Goal: Task Accomplishment & Management: Use online tool/utility

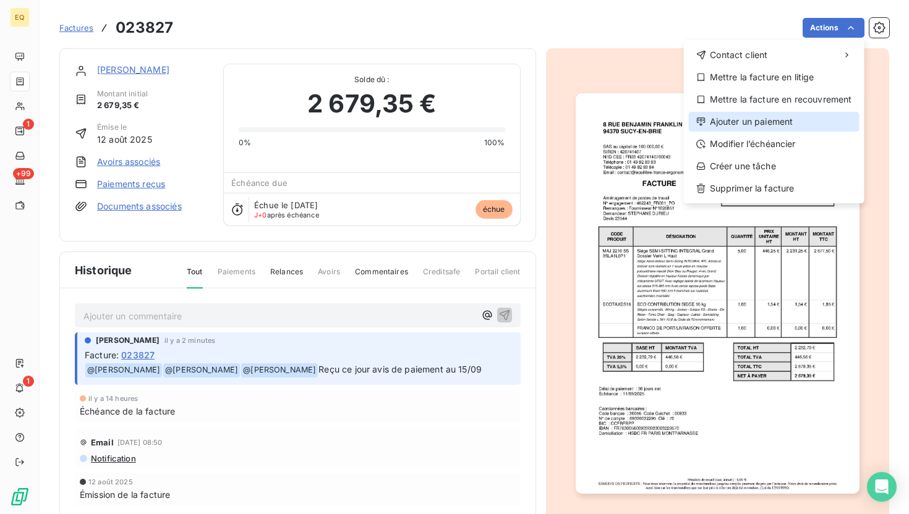
click at [749, 119] on div "Ajouter un paiement" at bounding box center [774, 122] width 171 height 20
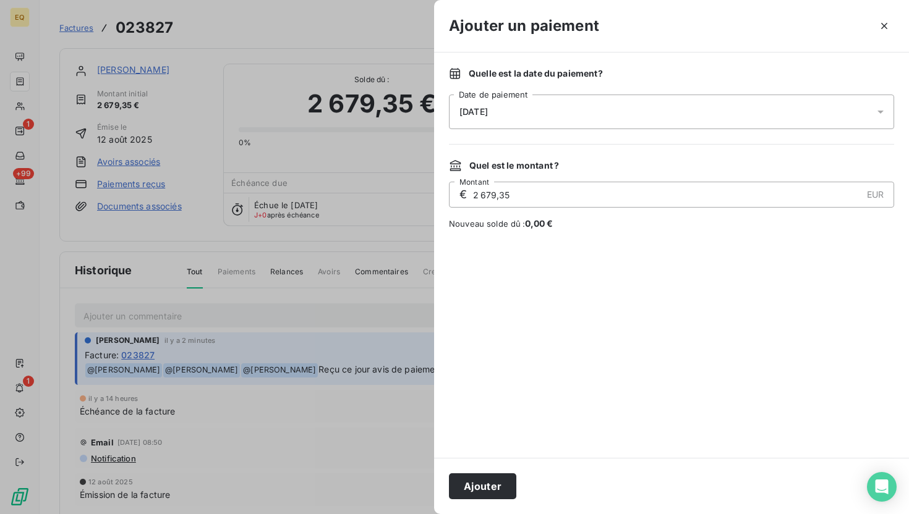
click at [710, 108] on div "[DATE]" at bounding box center [671, 112] width 445 height 35
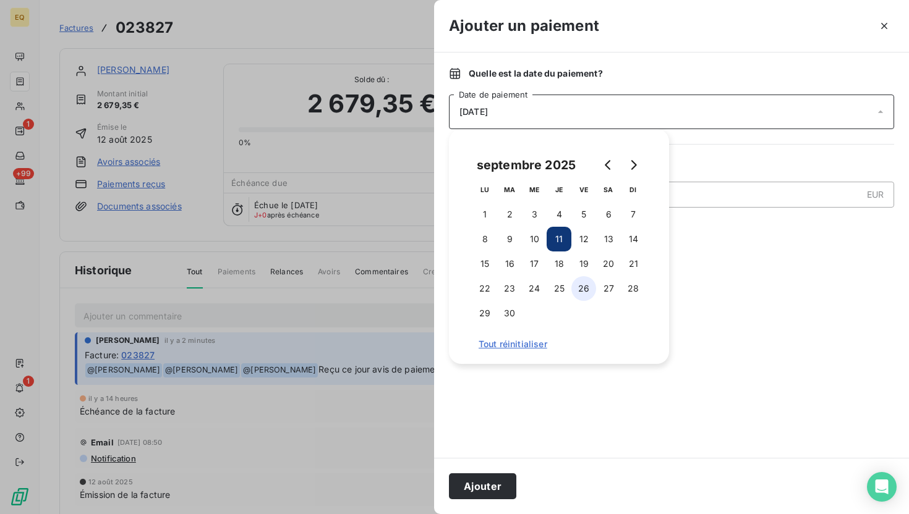
click at [582, 287] on button "26" at bounding box center [583, 288] width 25 height 25
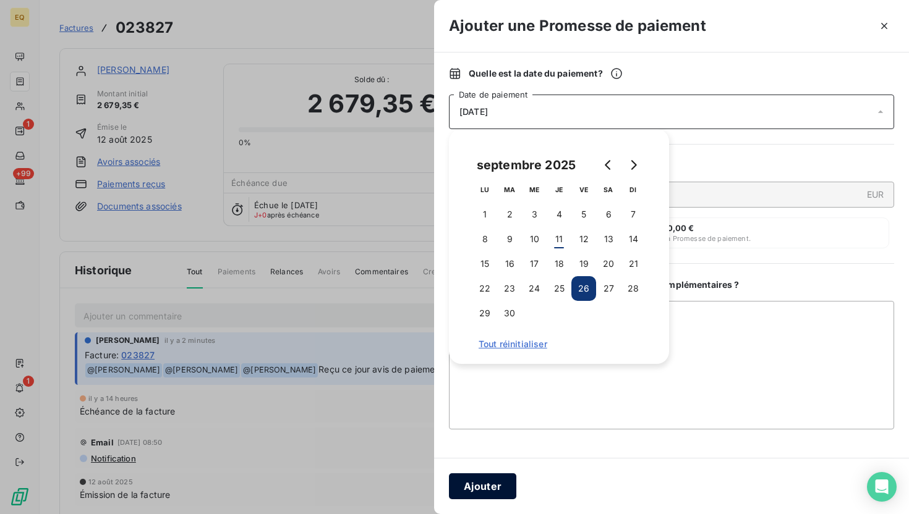
click at [468, 485] on button "Ajouter" at bounding box center [482, 487] width 67 height 26
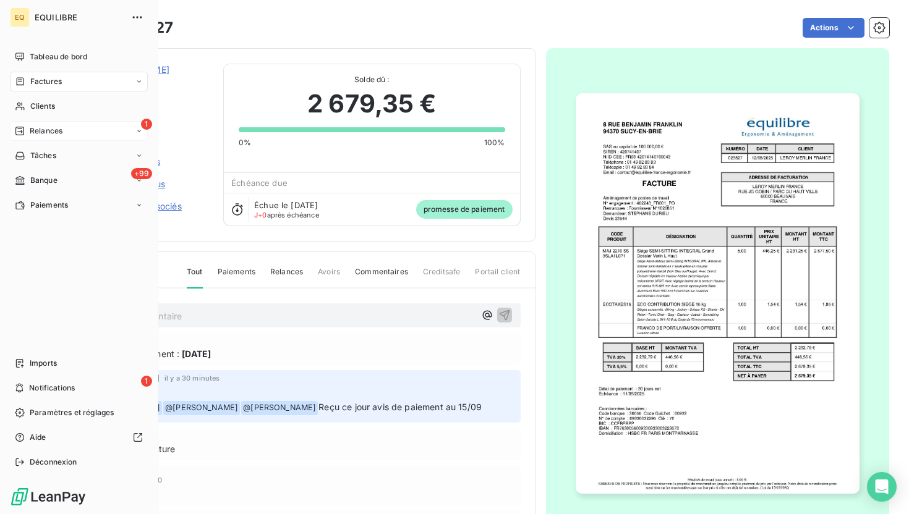
click at [37, 128] on span "Relances" at bounding box center [46, 130] width 33 height 11
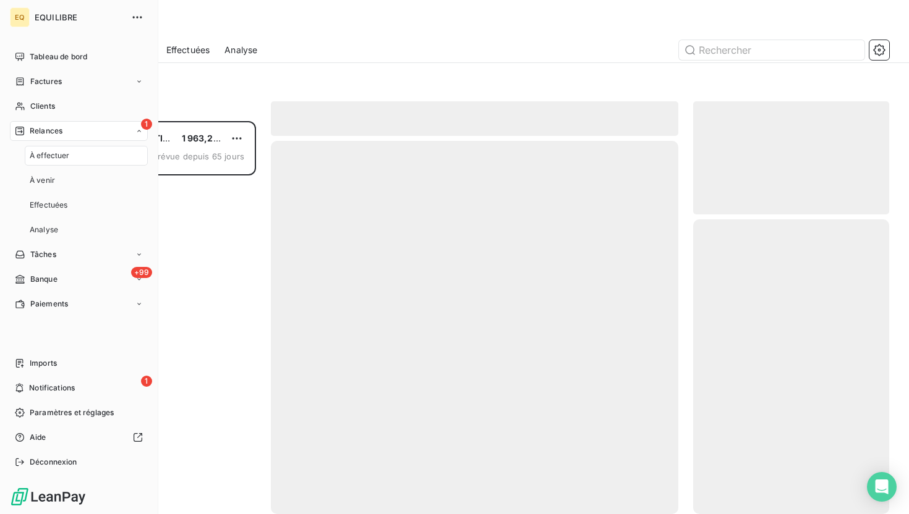
scroll to position [393, 196]
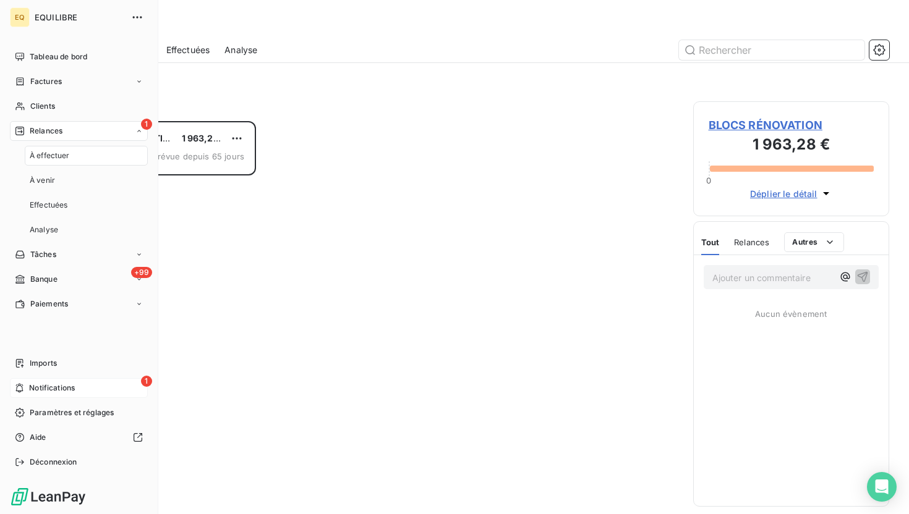
click at [87, 389] on div "1 Notifications" at bounding box center [79, 388] width 138 height 20
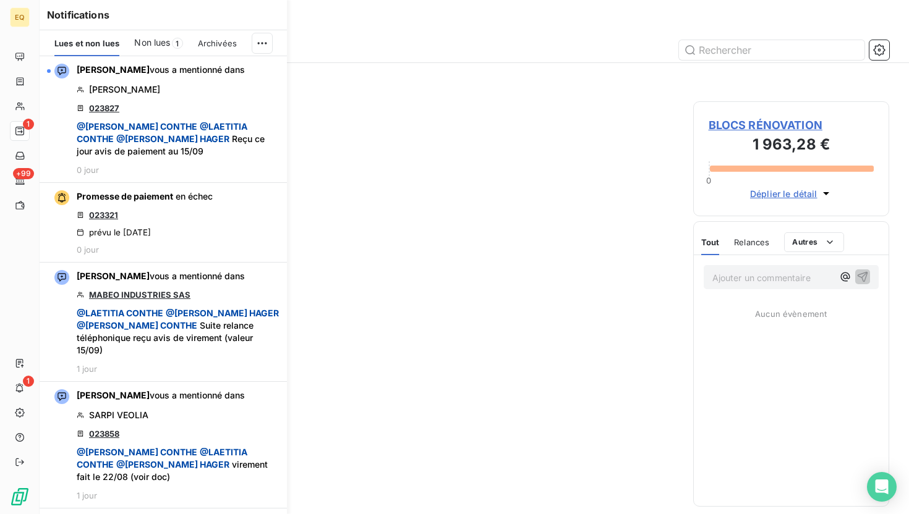
click at [152, 41] on span "Non lues" at bounding box center [152, 42] width 36 height 12
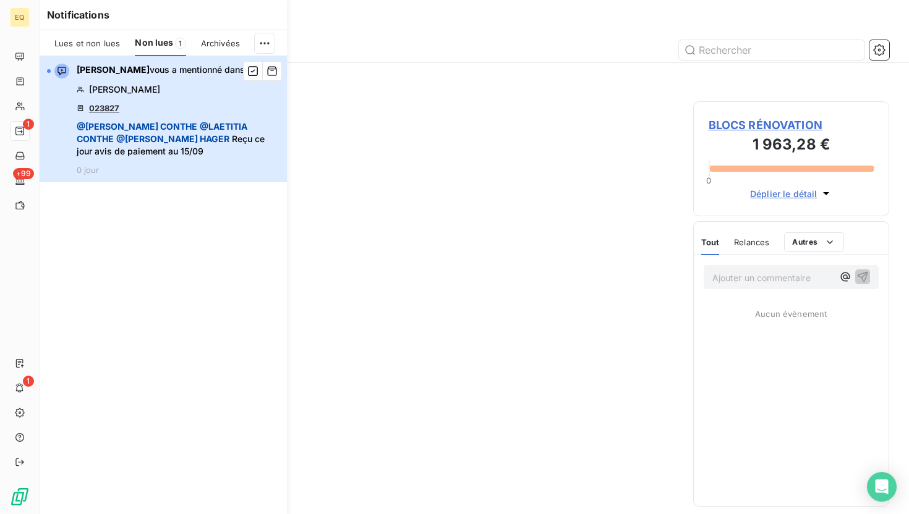
click at [174, 109] on div "[PERSON_NAME] vous a mentionné dans [PERSON_NAME] FRANCE 023827 @ [PERSON_NAME]…" at bounding box center [178, 119] width 203 height 111
